Goal: Transaction & Acquisition: Download file/media

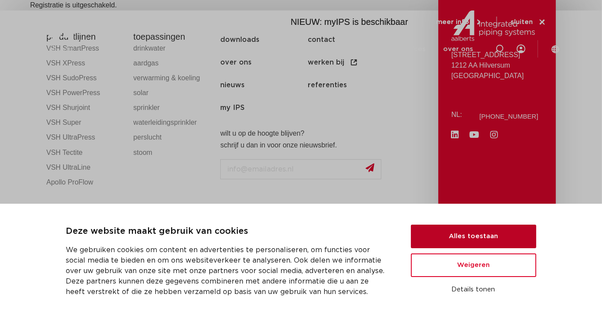
click at [450, 240] on button "Alles toestaan" at bounding box center [473, 236] width 125 height 24
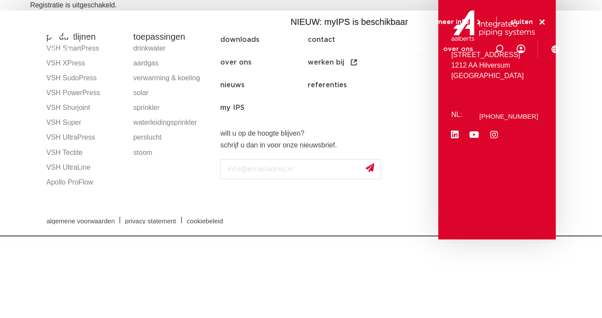
click at [234, 204] on div "algemene voorwaarden | privacy statement | cookiebeleid" at bounding box center [301, 219] width 518 height 31
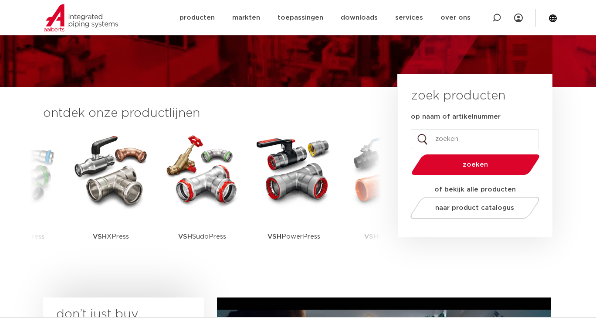
scroll to position [174, 0]
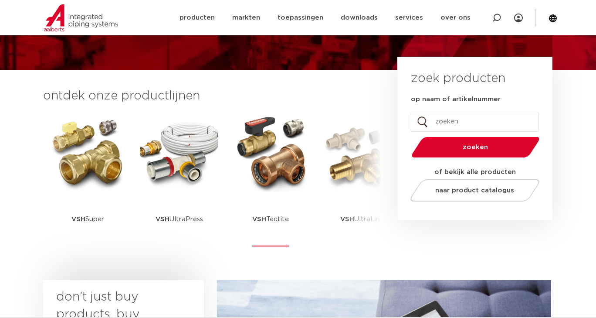
click at [278, 171] on img at bounding box center [270, 152] width 78 height 78
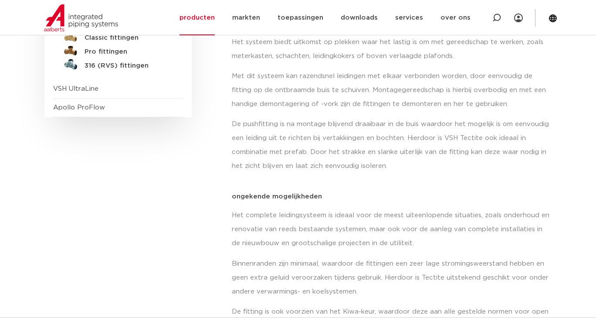
scroll to position [87, 0]
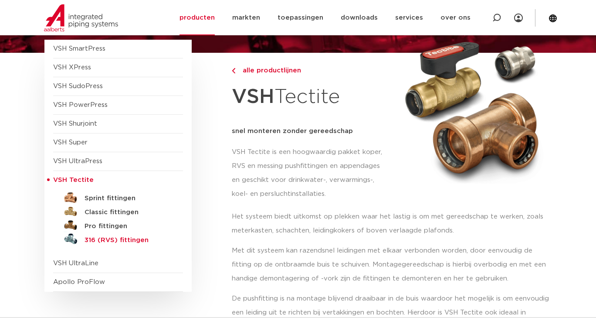
click at [139, 238] on h5 "316 (RVS) fittingen" at bounding box center [128, 240] width 86 height 8
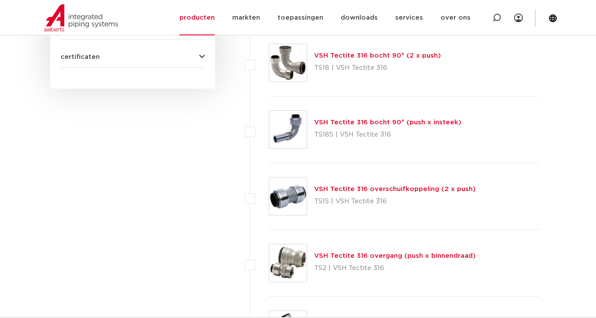
scroll to position [566, 0]
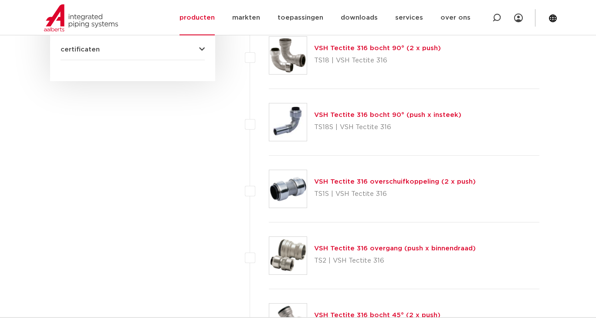
click at [362, 179] on link "VSH Tectite 316 overschuifkoppeling (2 x push)" at bounding box center [395, 181] width 162 height 7
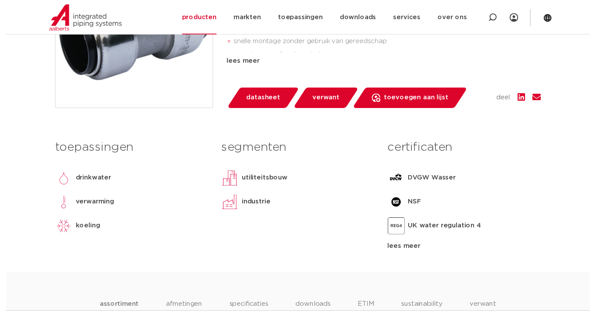
scroll to position [305, 0]
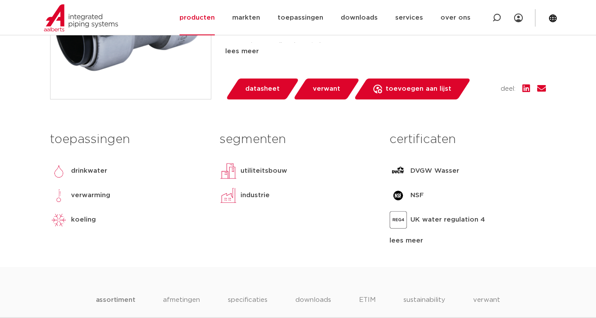
click at [245, 89] on span "datasheet" at bounding box center [262, 89] width 34 height 14
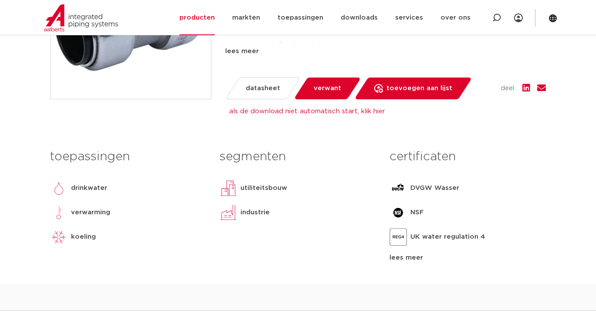
click at [403, 257] on div "lees meer" at bounding box center [467, 258] width 156 height 10
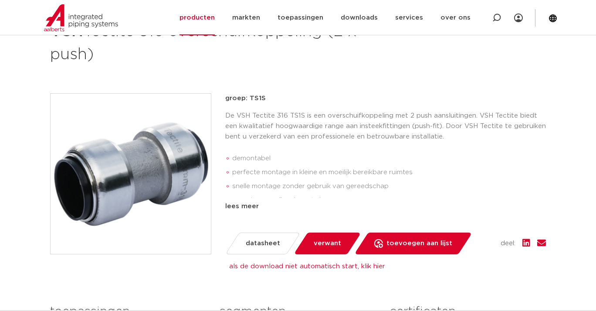
scroll to position [131, 0]
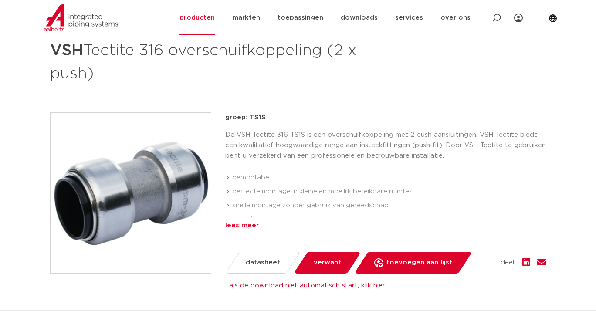
click at [237, 223] on div "lees meer" at bounding box center [385, 225] width 321 height 10
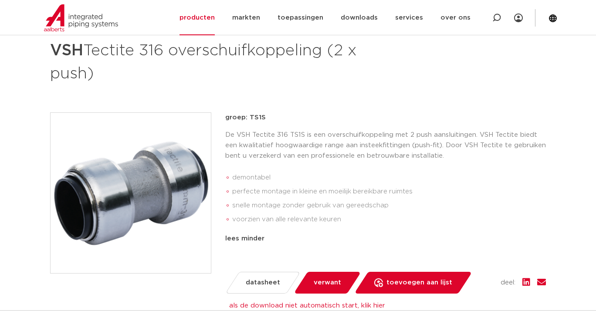
scroll to position [174, 0]
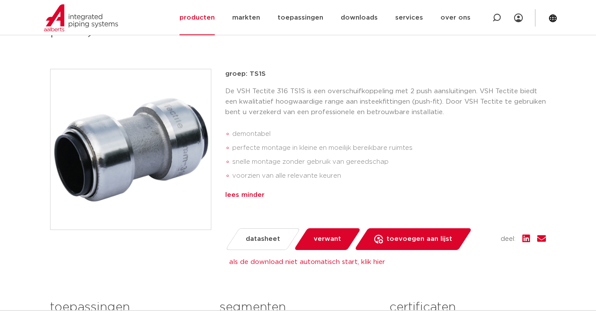
click at [250, 196] on div "lees minder" at bounding box center [385, 195] width 321 height 10
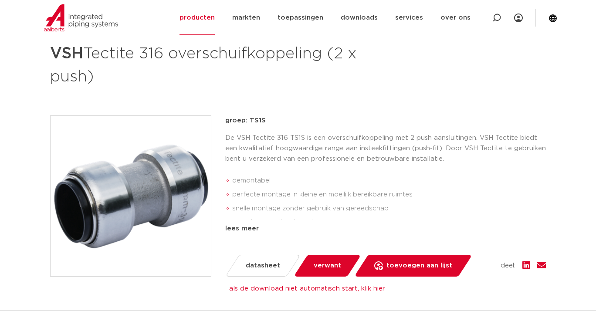
scroll to position [131, 0]
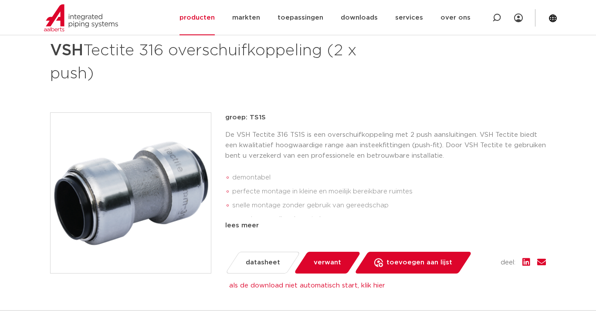
drag, startPoint x: 218, startPoint y: 141, endPoint x: 409, endPoint y: 148, distance: 191.8
click at [410, 146] on p "De VSH Tectite 316 TS1S is een overschuifkoppeling met 2 push aansluitingen. VS…" at bounding box center [385, 145] width 321 height 31
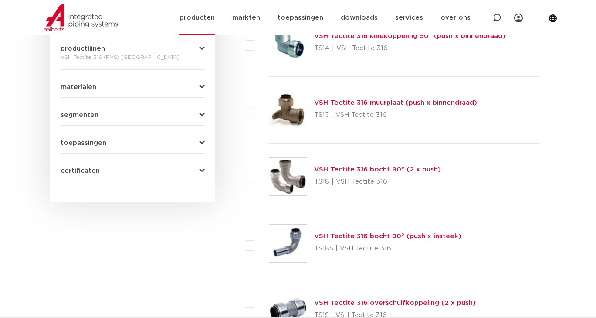
scroll to position [436, 0]
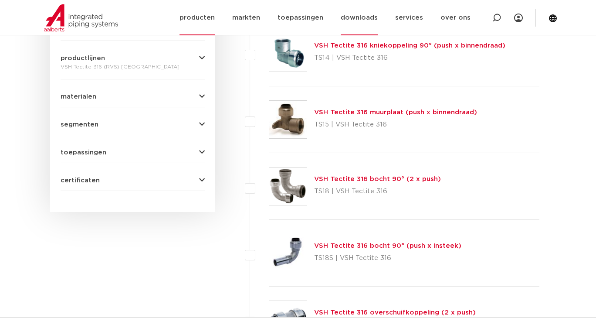
click at [378, 19] on link "downloads" at bounding box center [359, 17] width 37 height 35
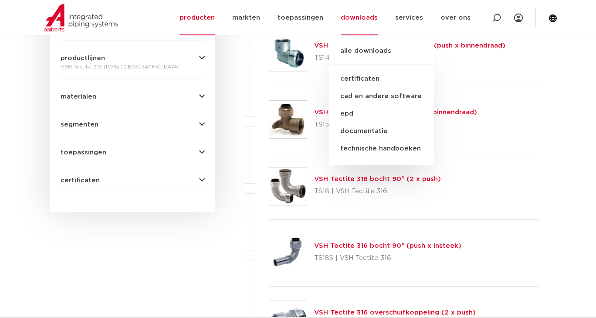
click at [199, 97] on icon "button" at bounding box center [202, 96] width 6 height 7
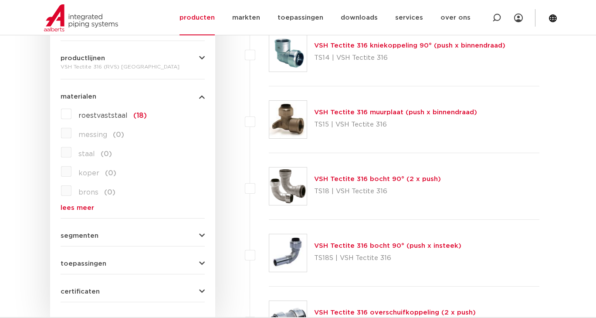
click at [201, 96] on icon "button" at bounding box center [202, 96] width 6 height 7
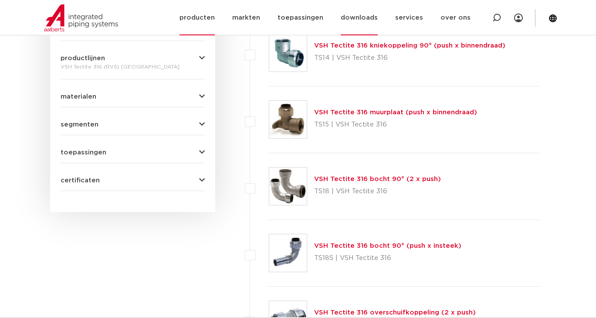
click at [362, 20] on link "downloads" at bounding box center [359, 17] width 37 height 35
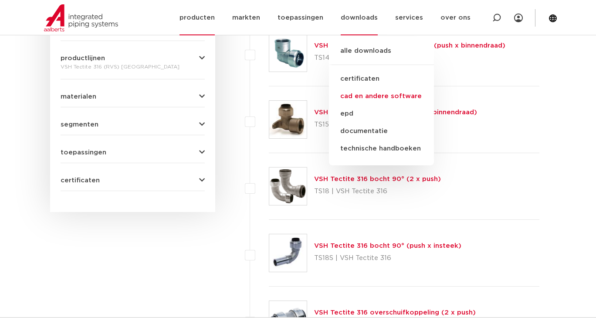
click at [356, 99] on link "cad en andere software" at bounding box center [381, 96] width 105 height 17
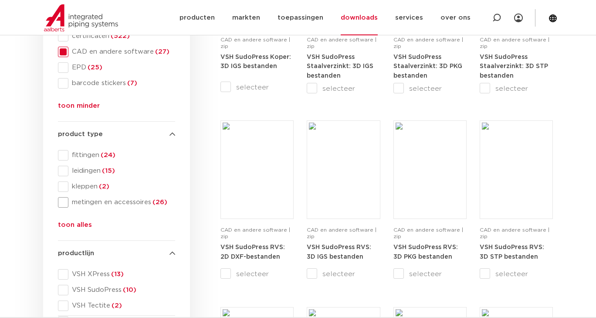
scroll to position [261, 0]
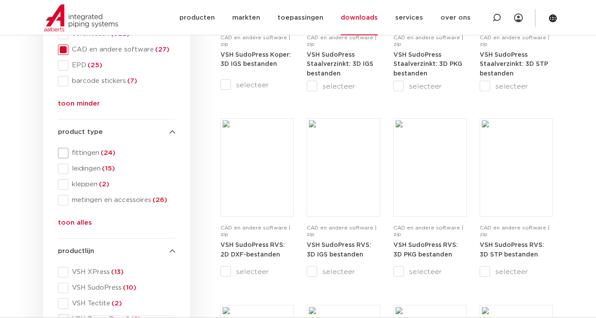
click at [62, 150] on span at bounding box center [63, 153] width 10 height 10
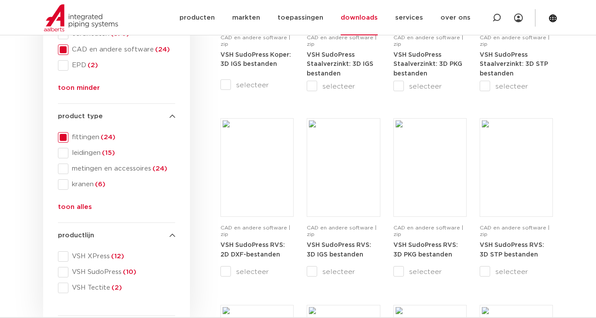
click at [61, 287] on span at bounding box center [63, 287] width 10 height 10
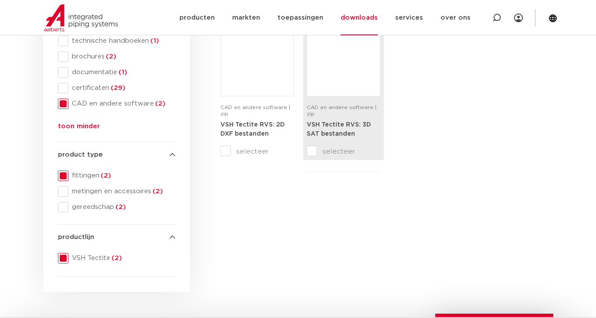
scroll to position [131, 0]
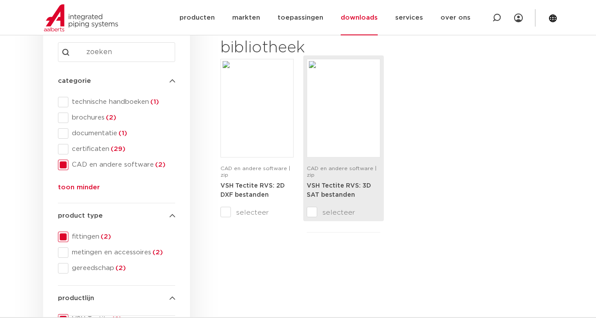
click at [347, 189] on div "VSH Tectite RVS: 3D SAT bestanden" at bounding box center [343, 194] width 73 height 26
click at [321, 182] on link "VSH Tectite RVS: 3D SAT bestanden" at bounding box center [339, 190] width 64 height 16
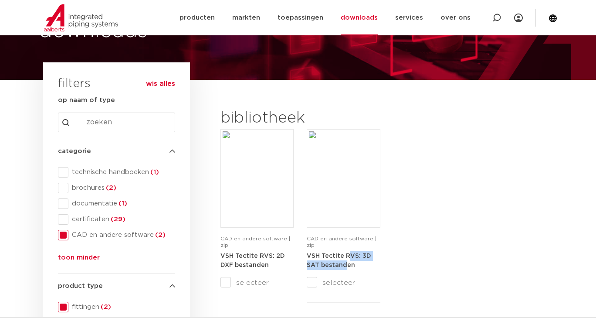
scroll to position [44, 0]
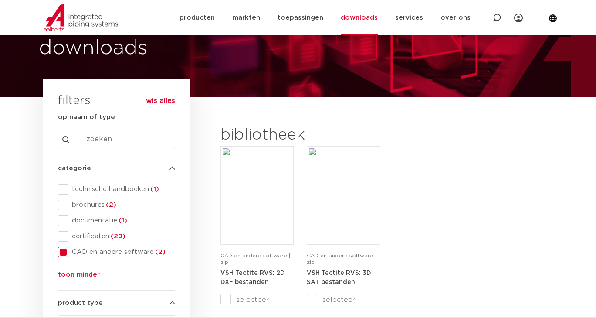
click at [362, 21] on link "downloads" at bounding box center [359, 17] width 37 height 35
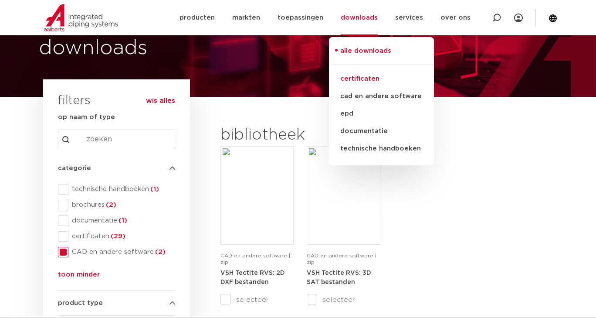
click at [368, 73] on link "certificaten" at bounding box center [381, 78] width 105 height 17
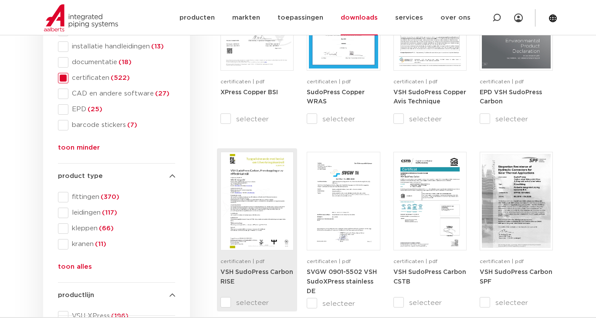
scroll to position [261, 0]
